Goal: Task Accomplishment & Management: Use online tool/utility

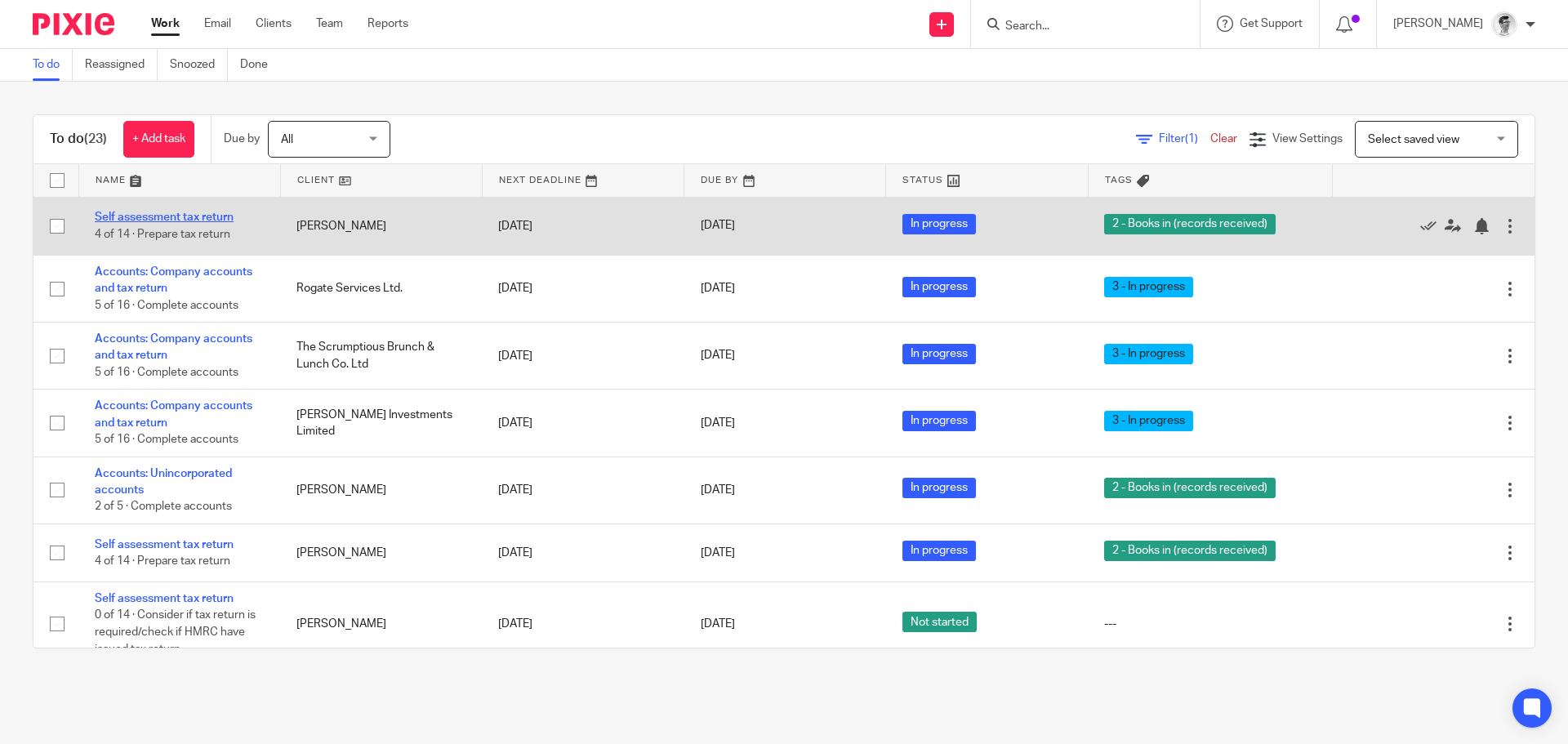
click at [213, 213] on link "Self assessment tax return" at bounding box center [164, 217] width 139 height 11
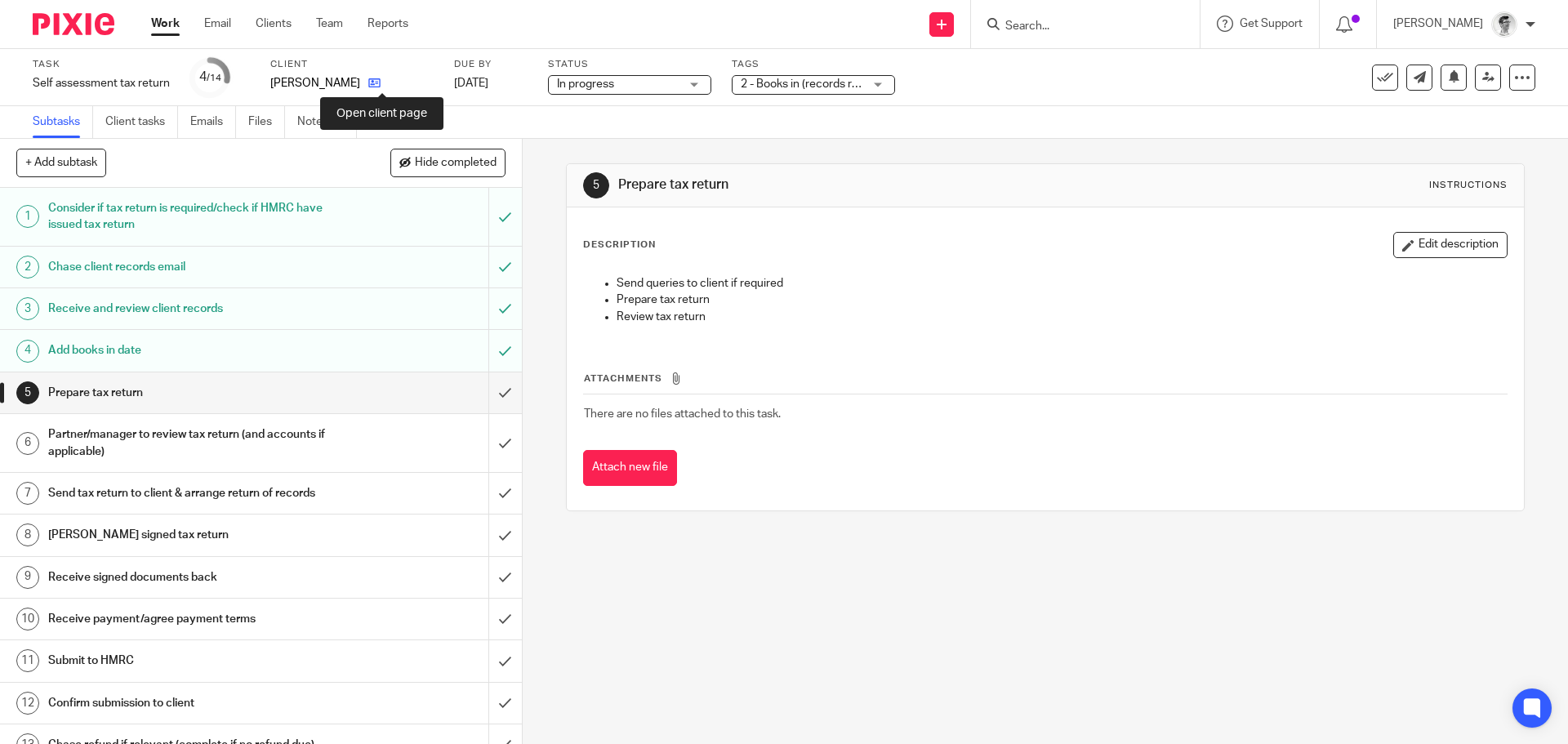
click at [379, 85] on icon at bounding box center [374, 82] width 12 height 12
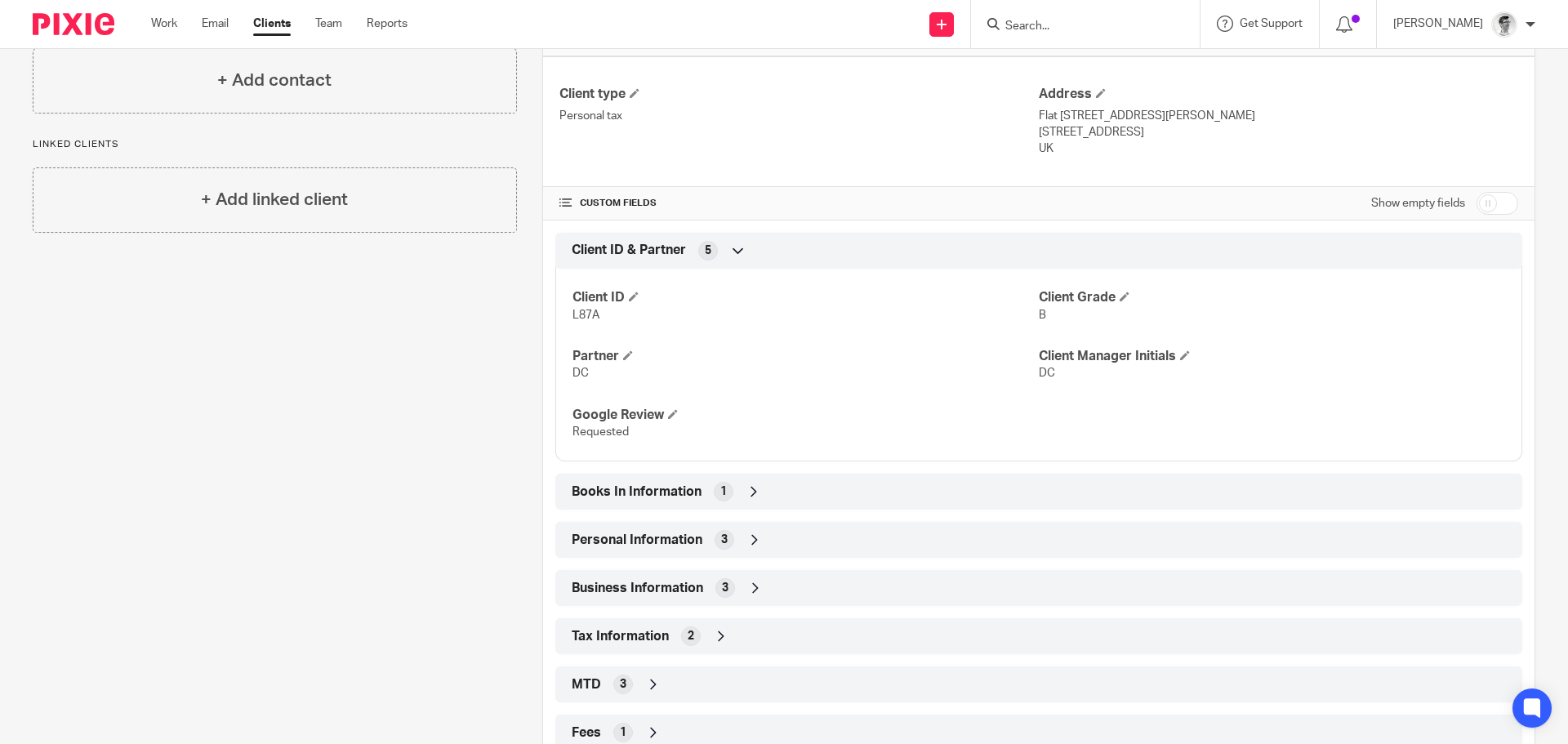
scroll to position [409, 0]
click at [750, 548] on icon at bounding box center [755, 539] width 17 height 17
